Goal: Transaction & Acquisition: Book appointment/travel/reservation

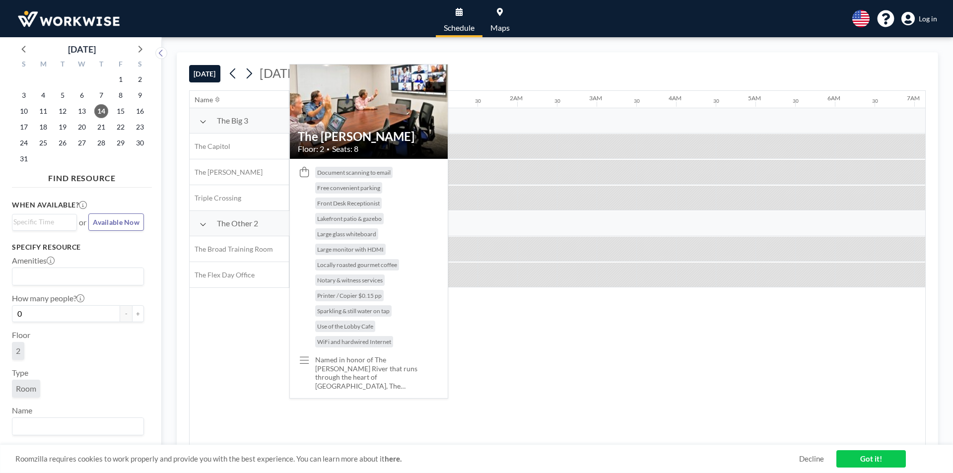
scroll to position [0, 993]
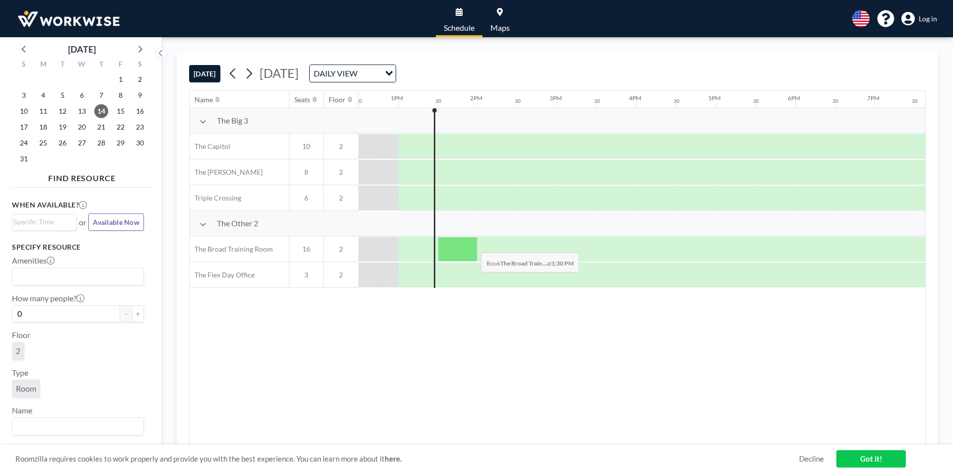
click at [473, 245] on div at bounding box center [458, 249] width 40 height 25
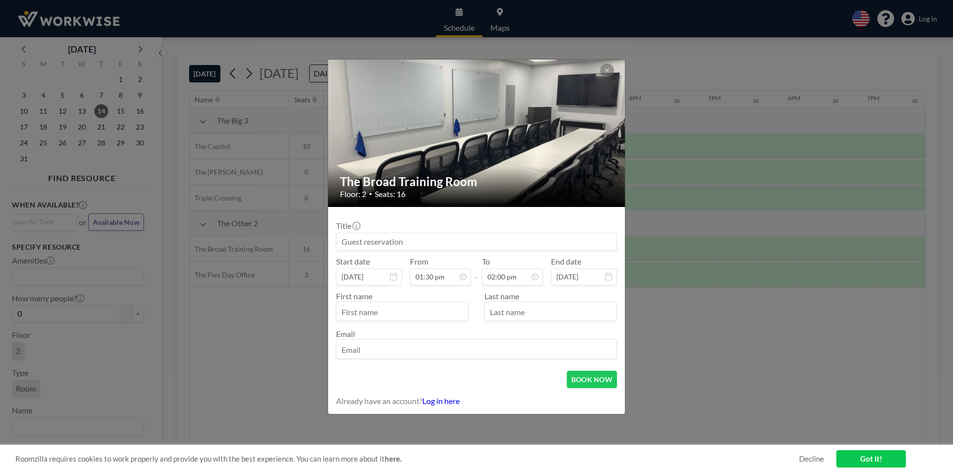
click at [473, 245] on input at bounding box center [477, 241] width 280 height 17
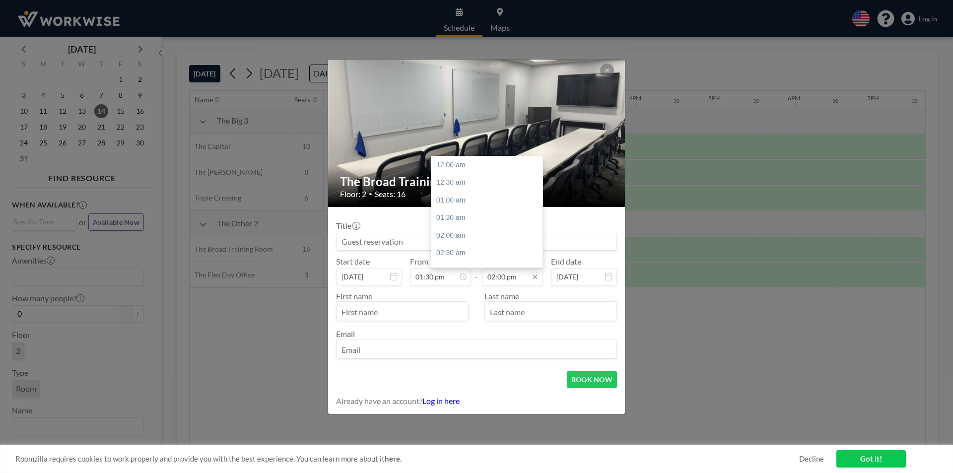
scroll to position [495, 0]
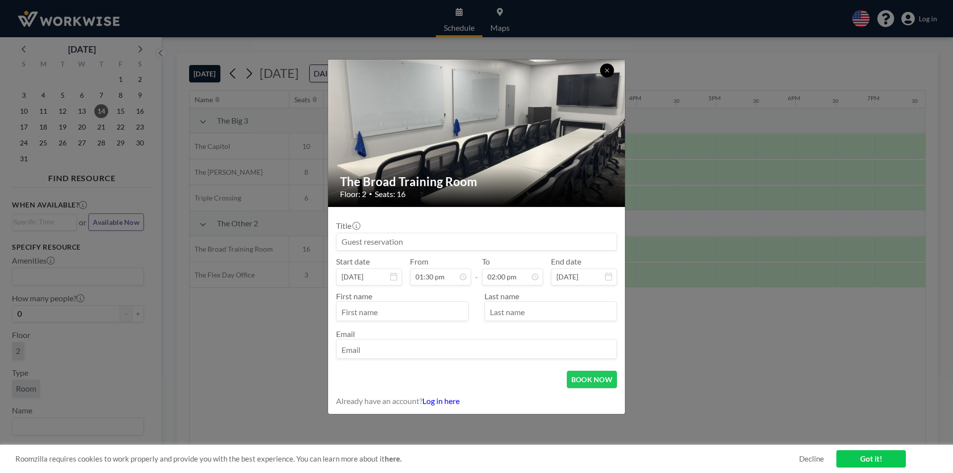
click at [609, 71] on icon at bounding box center [607, 71] width 6 height 6
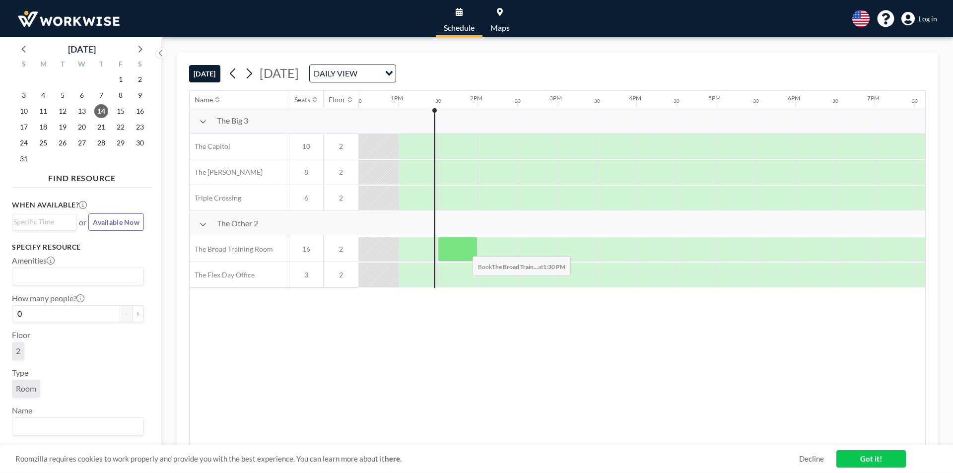
click at [465, 252] on div at bounding box center [458, 249] width 40 height 25
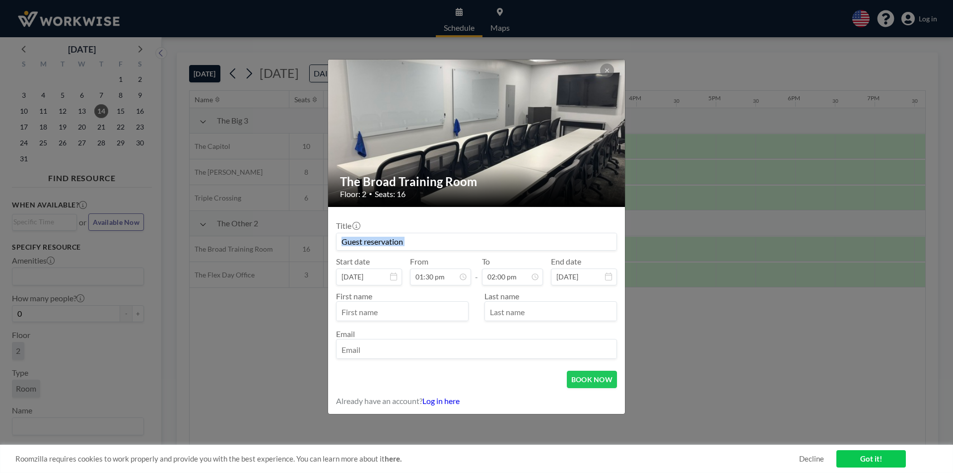
click at [465, 252] on div "Title Start date Aug 14, 2025 From 01:30 pm - To 02:00 pm End date Aug 14, 2025…" at bounding box center [476, 289] width 281 height 148
click at [606, 69] on icon at bounding box center [606, 70] width 3 height 3
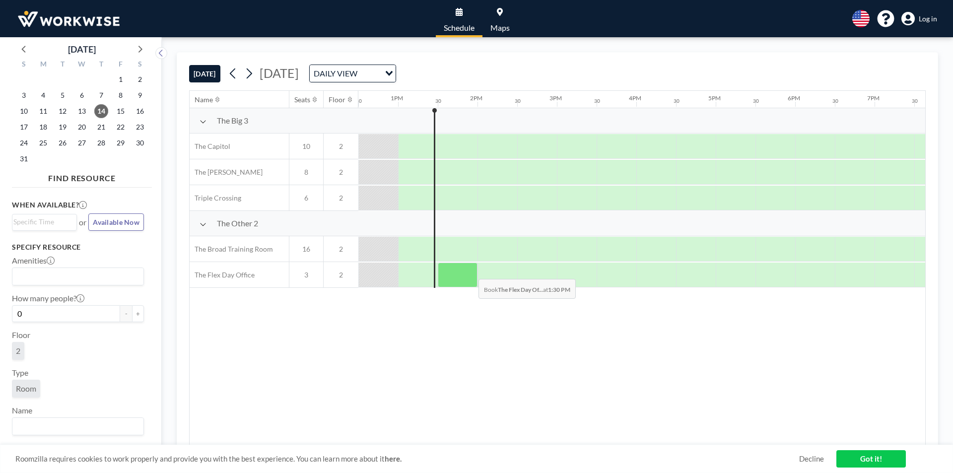
click at [466, 276] on div at bounding box center [458, 275] width 40 height 25
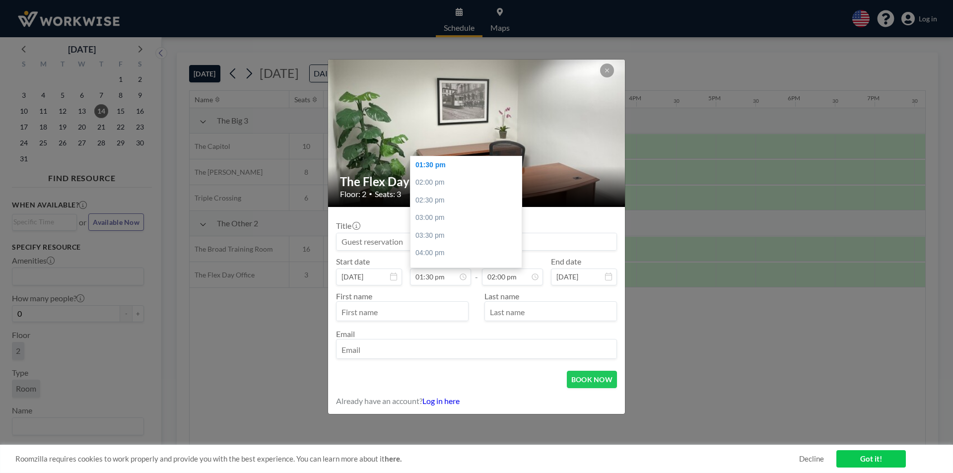
click at [0, 0] on icon at bounding box center [0, 0] width 0 height 0
click at [534, 277] on icon at bounding box center [535, 277] width 8 height 8
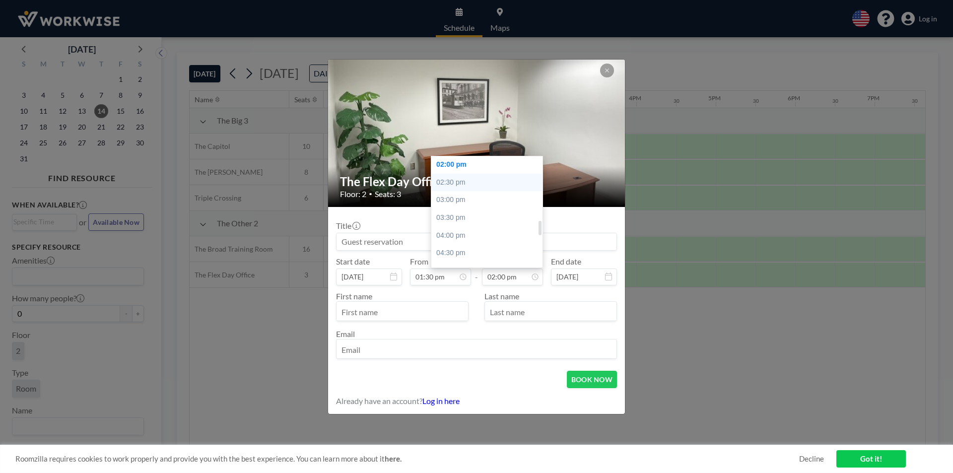
click at [458, 185] on div "02:30 pm" at bounding box center [489, 183] width 116 height 18
type input "02:30 pm"
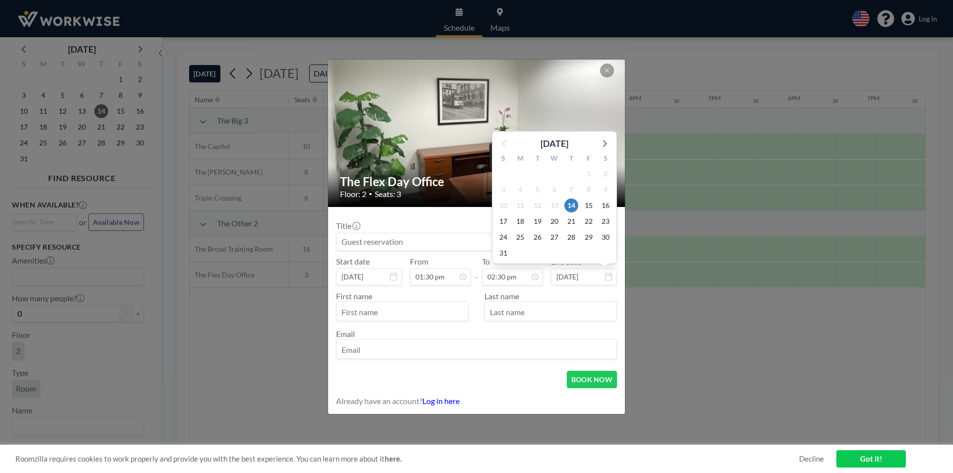
scroll to position [512, 0]
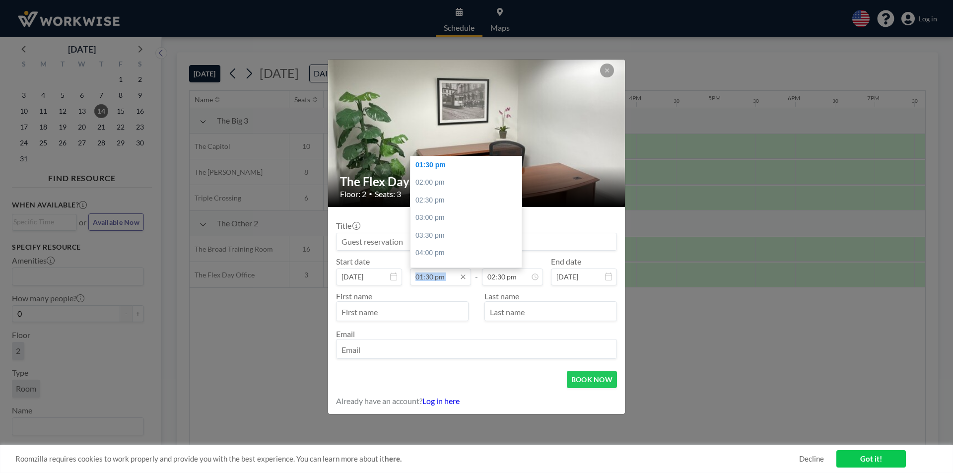
drag, startPoint x: 461, startPoint y: 278, endPoint x: 442, endPoint y: 280, distance: 18.5
click at [444, 283] on div "01:30 pm" at bounding box center [440, 277] width 61 height 17
click at [442, 278] on input "01:30 pm" at bounding box center [440, 277] width 61 height 17
click at [434, 200] on div "02:30 pm" at bounding box center [469, 201] width 116 height 18
type input "02:30 pm"
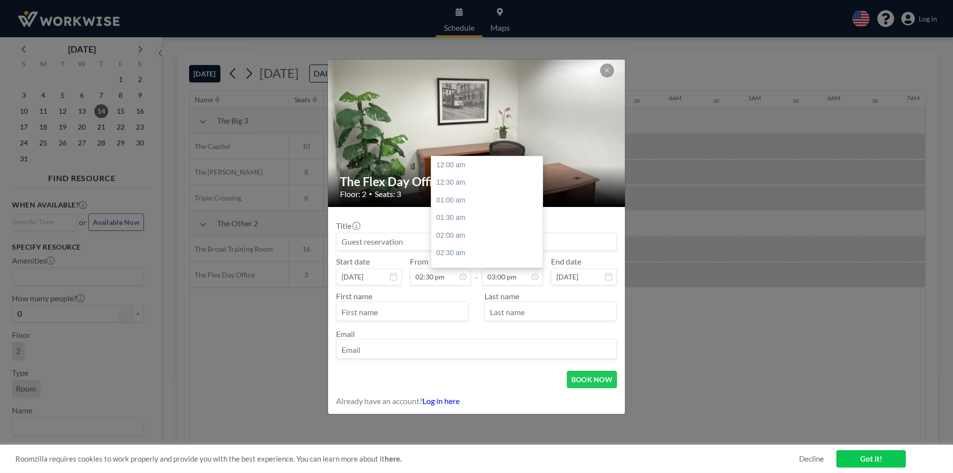
scroll to position [530, 0]
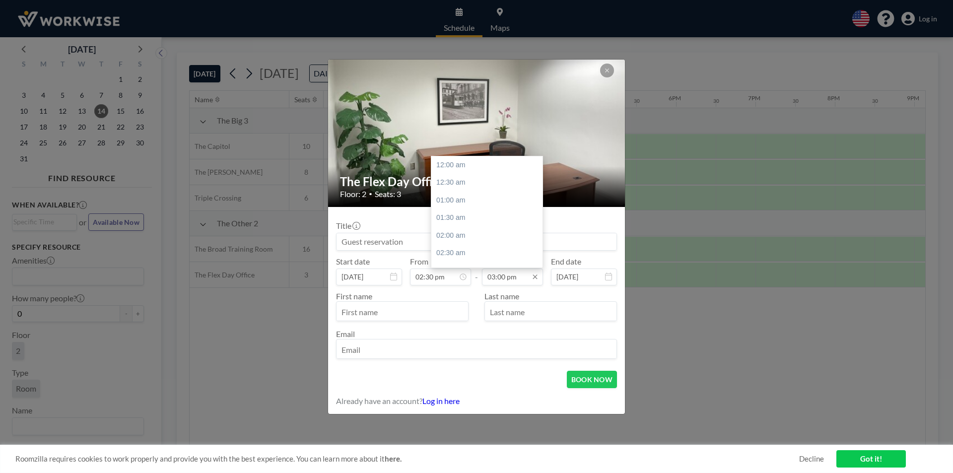
click at [507, 279] on input "03:00 pm" at bounding box center [512, 277] width 61 height 17
click at [463, 200] on div "04:00 pm" at bounding box center [489, 201] width 116 height 18
type input "04:00 pm"
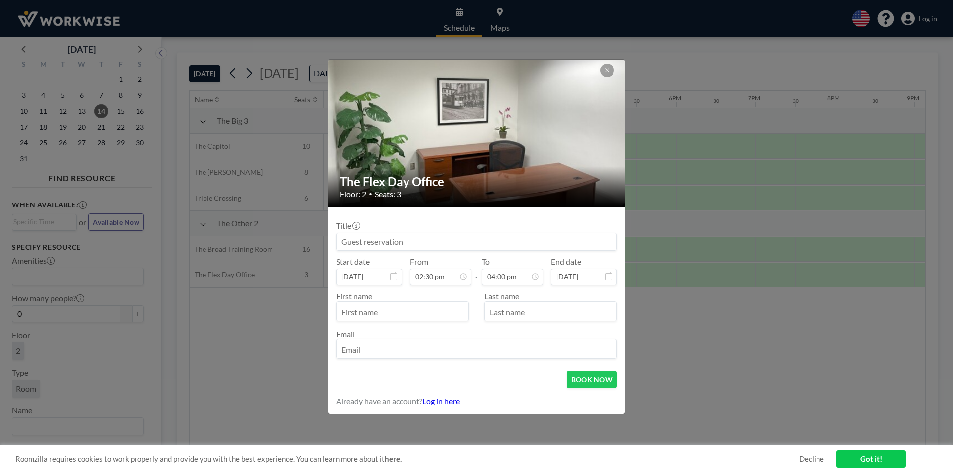
click at [388, 241] on input at bounding box center [477, 241] width 280 height 17
type input "Interview"
type input "Mary"
type input "Estfanous"
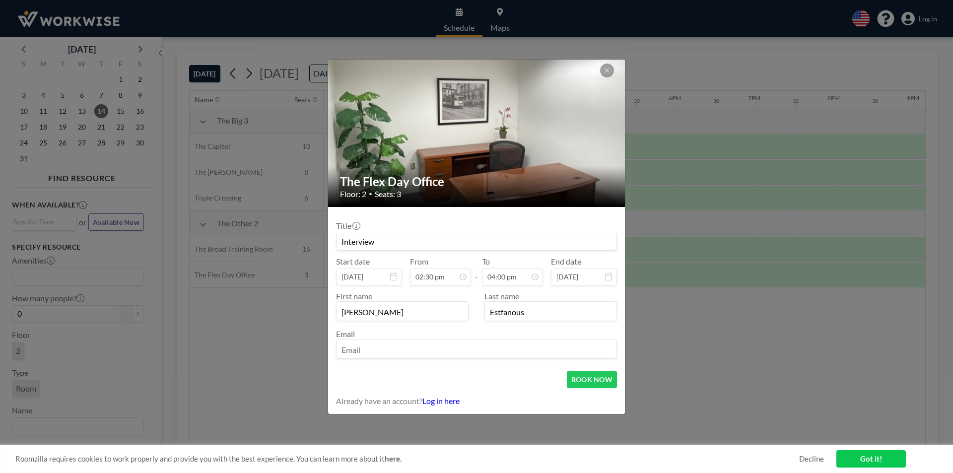
click at [394, 346] on input "email" at bounding box center [477, 350] width 280 height 17
type input "moestfanous@gmail.com"
click at [588, 371] on button "BOOK NOW" at bounding box center [592, 379] width 50 height 17
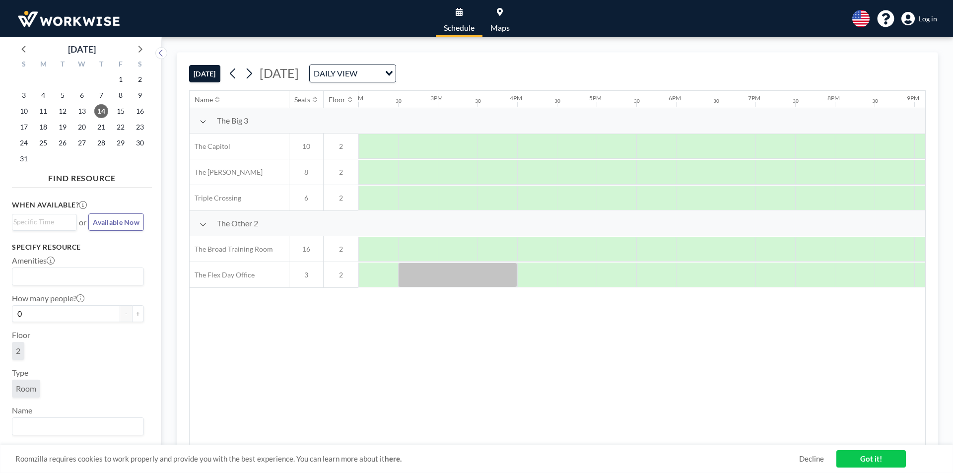
click at [89, 400] on div "Room" at bounding box center [78, 391] width 132 height 22
click at [454, 17] on link "Schedule" at bounding box center [459, 18] width 47 height 37
click at [460, 29] on span "Schedule" at bounding box center [459, 28] width 31 height 8
click at [493, 24] on span "Maps" at bounding box center [499, 28] width 19 height 8
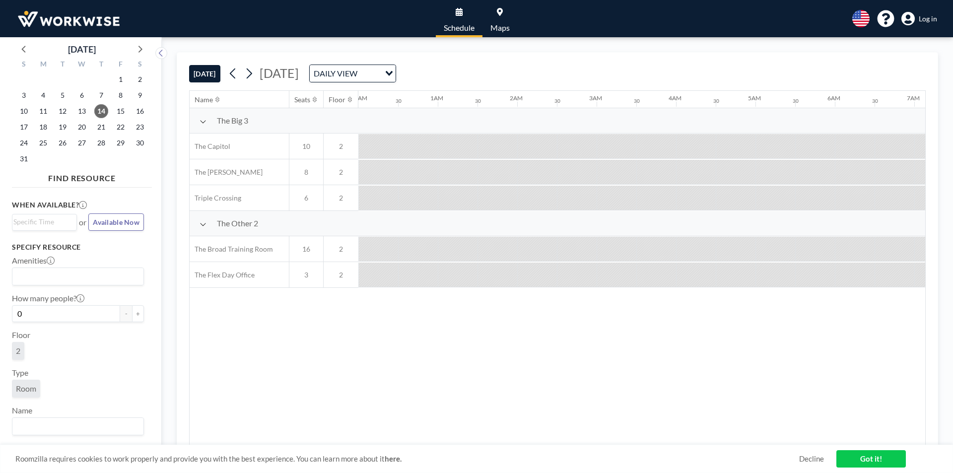
scroll to position [0, 993]
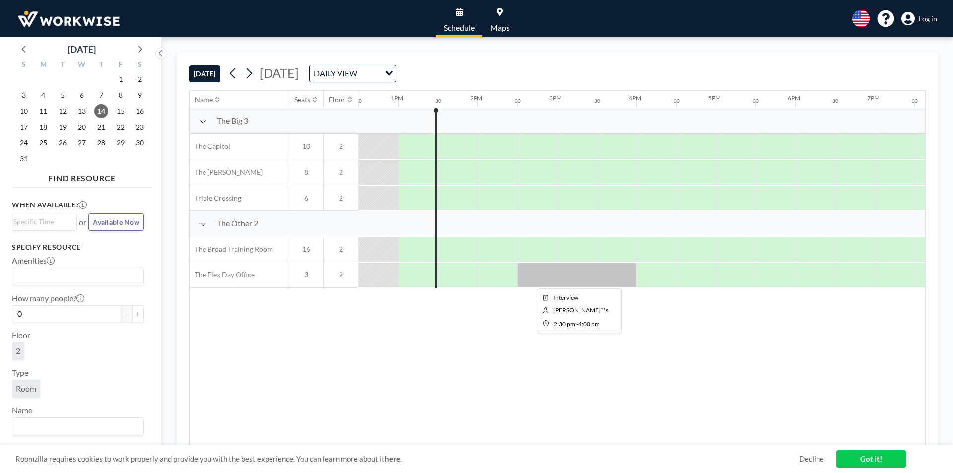
click at [539, 275] on div at bounding box center [576, 275] width 119 height 25
click at [580, 270] on div at bounding box center [576, 275] width 119 height 25
drag, startPoint x: 579, startPoint y: 270, endPoint x: 565, endPoint y: 269, distance: 13.9
click at [576, 271] on div at bounding box center [576, 275] width 119 height 25
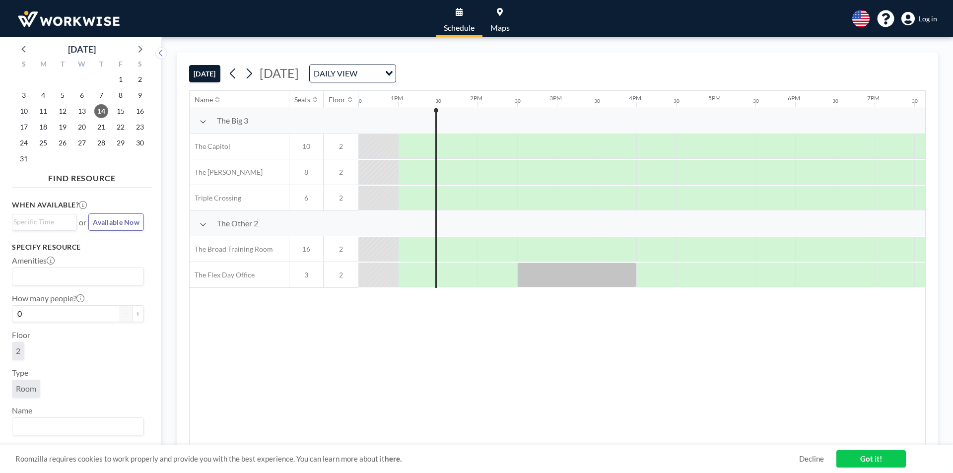
click at [33, 20] on img at bounding box center [69, 19] width 106 height 20
click at [877, 454] on link "Got it!" at bounding box center [870, 458] width 69 height 17
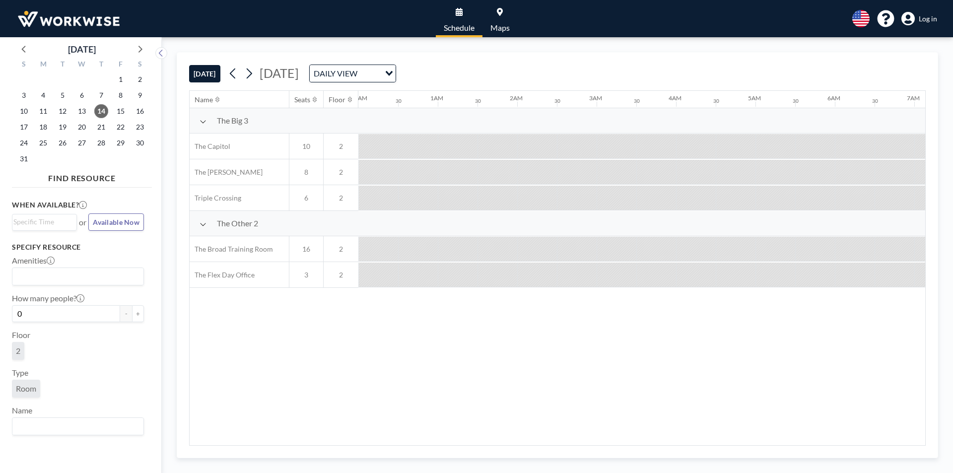
scroll to position [0, 993]
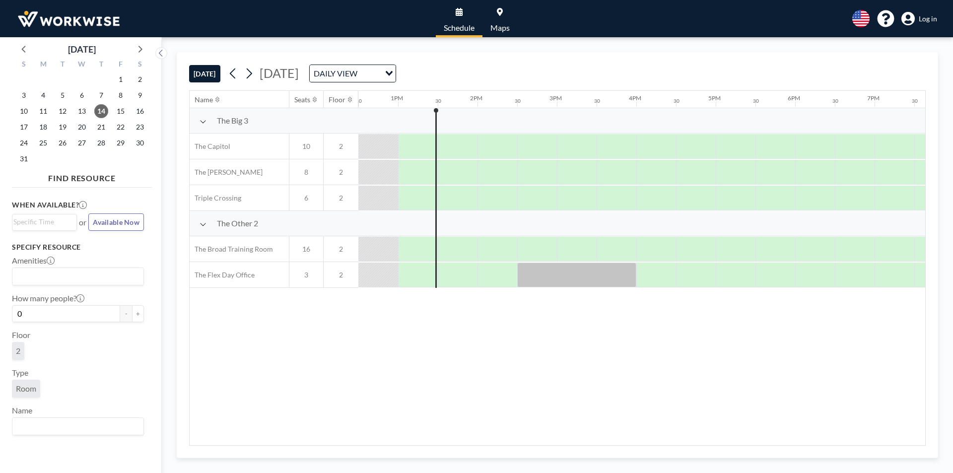
click at [53, 15] on img at bounding box center [69, 19] width 106 height 20
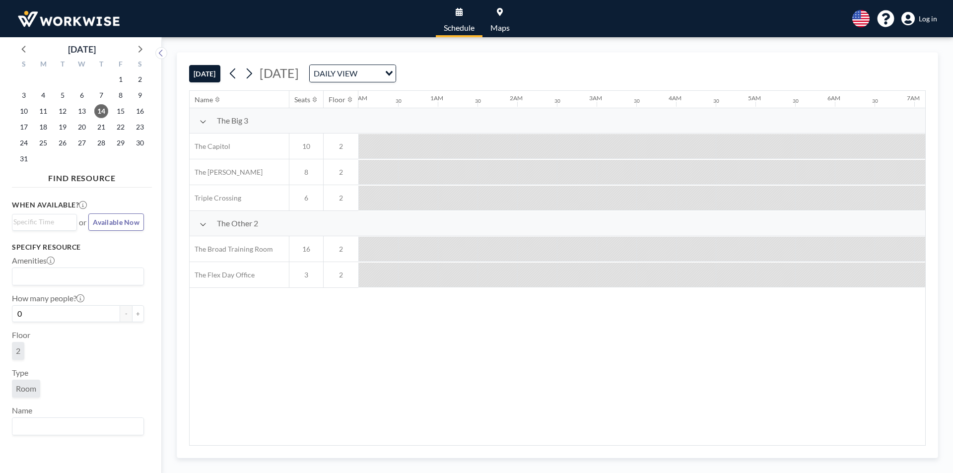
scroll to position [0, 993]
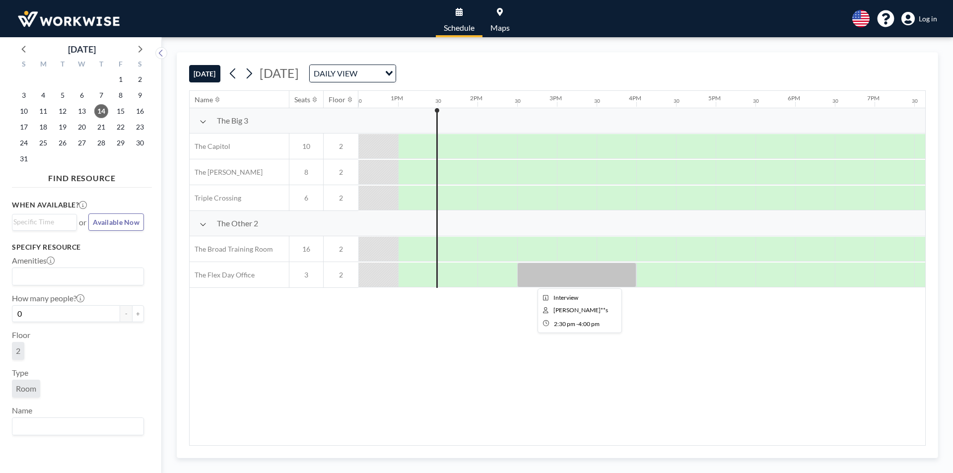
click at [550, 273] on div at bounding box center [576, 275] width 119 height 25
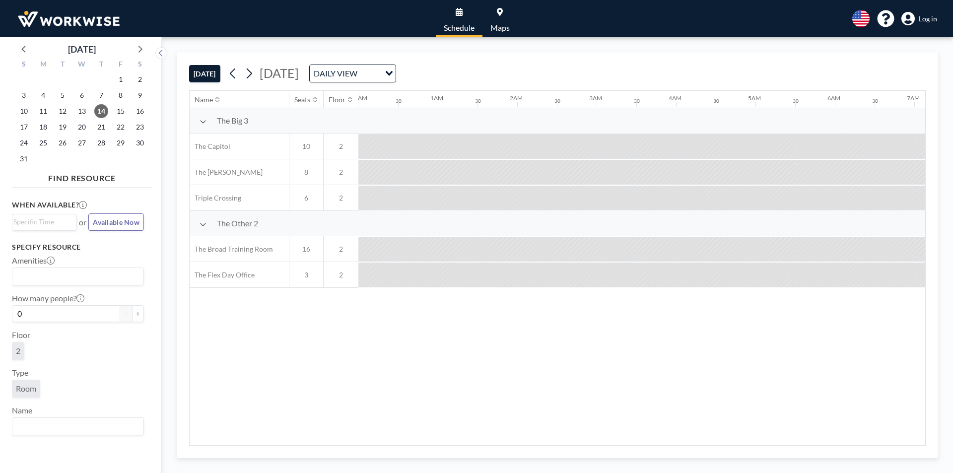
scroll to position [0, 993]
